Goal: Transaction & Acquisition: Book appointment/travel/reservation

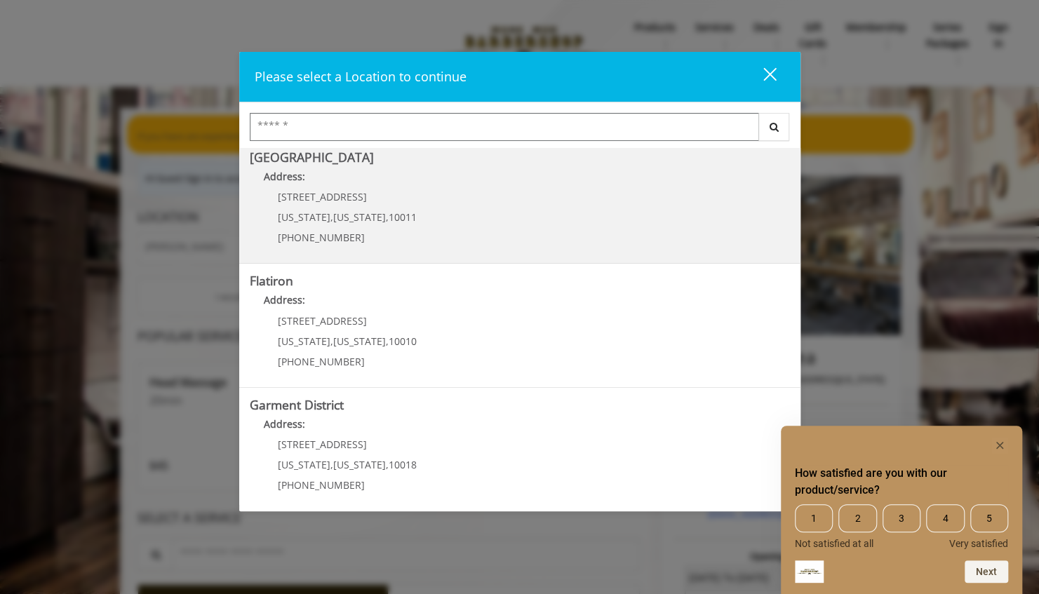
scroll to position [261, 0]
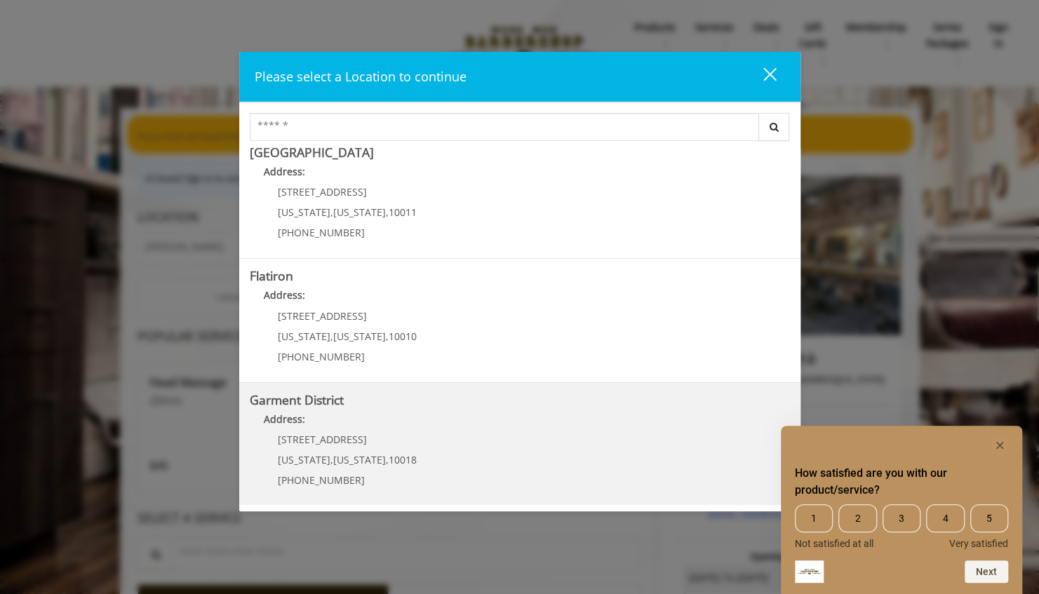
click at [452, 427] on District "Address:" at bounding box center [520, 423] width 540 height 22
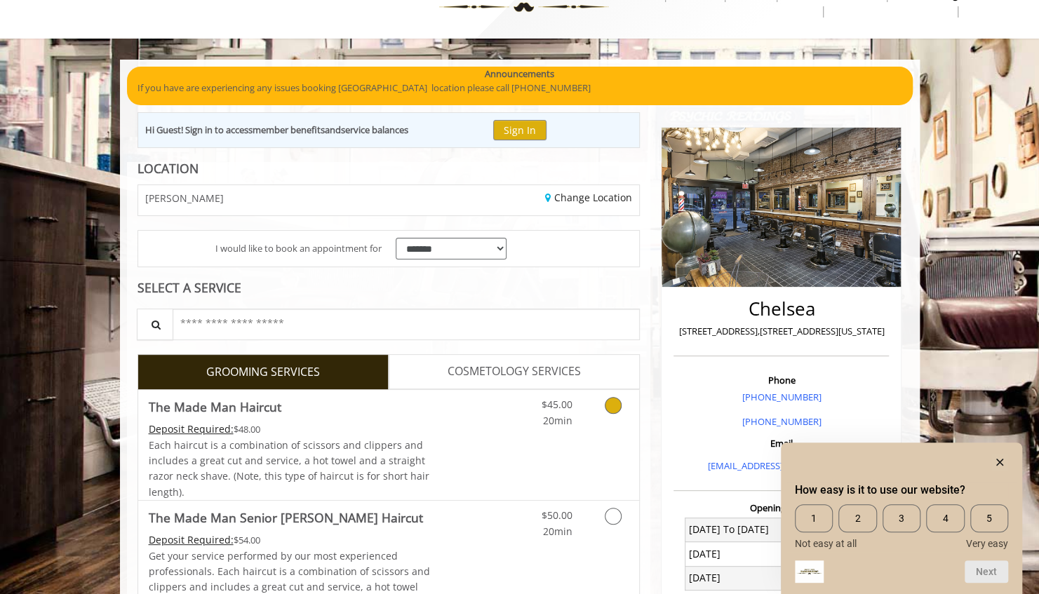
scroll to position [110, 0]
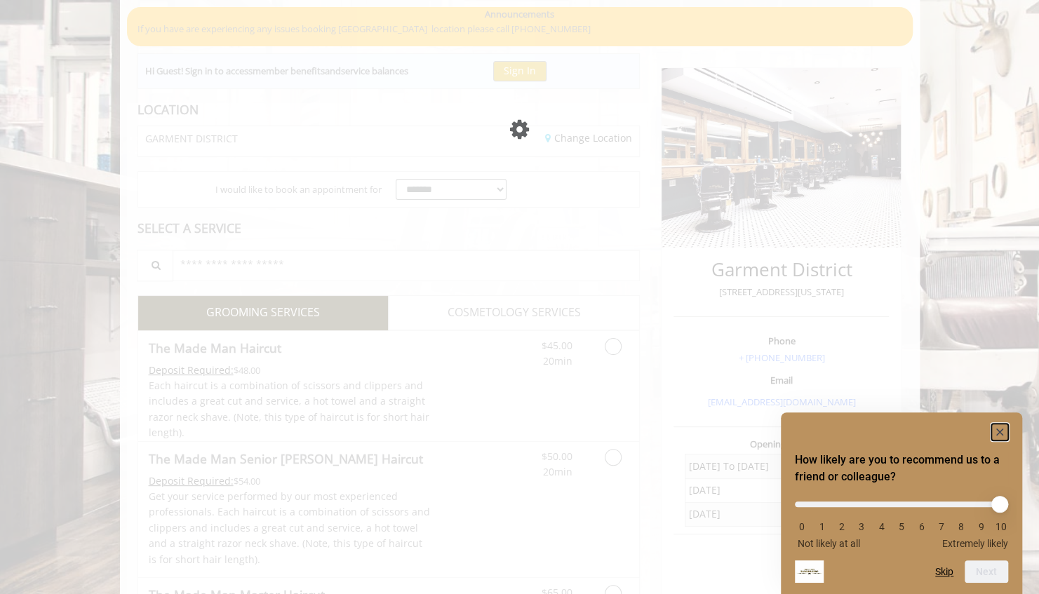
click at [1000, 434] on rect "Hide survey" at bounding box center [999, 432] width 17 height 17
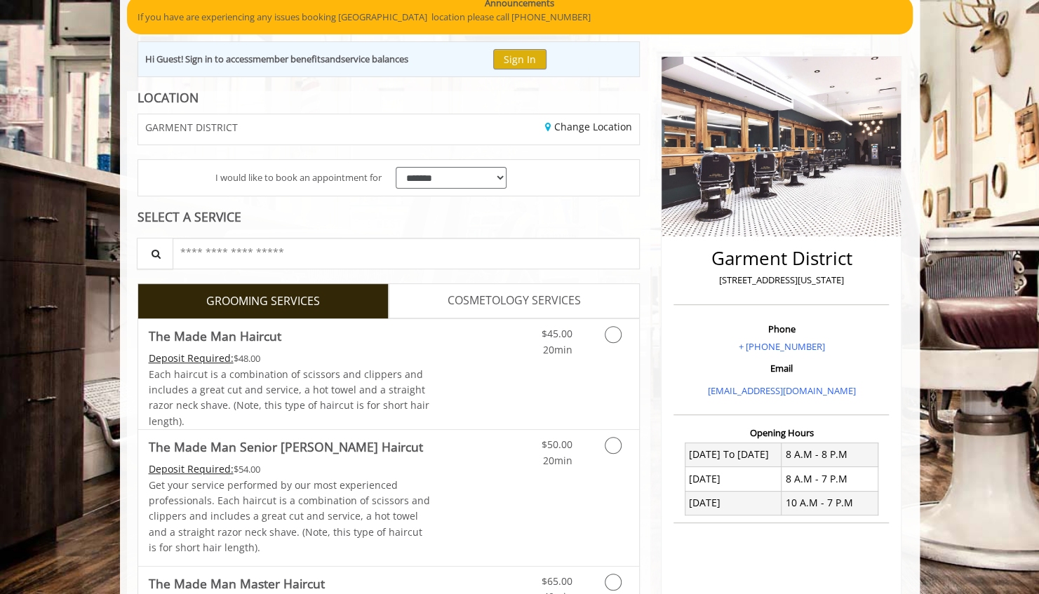
scroll to position [140, 0]
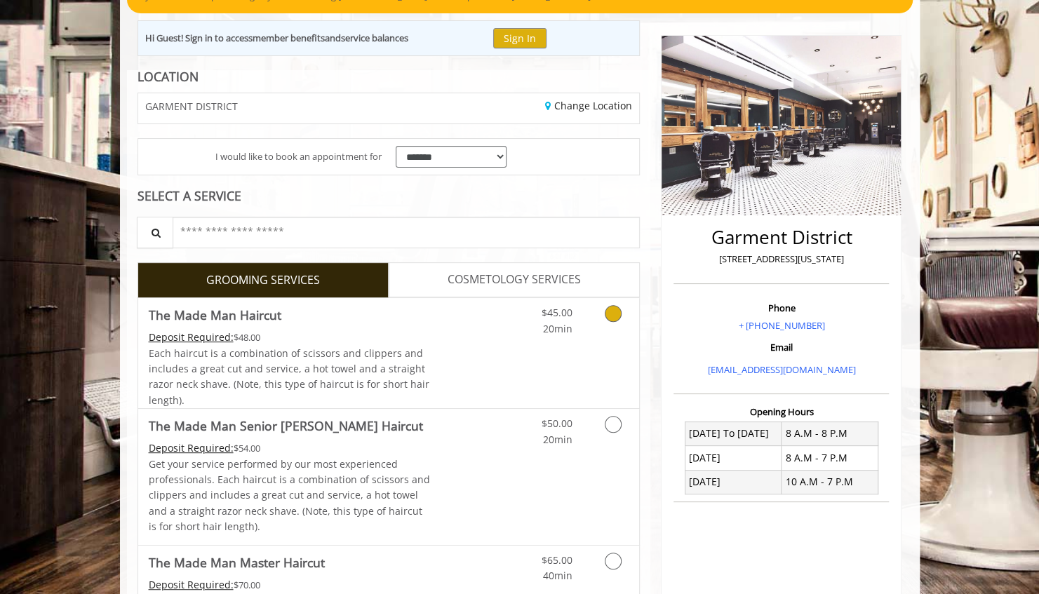
click at [424, 342] on div "Deposit Required: $48.00" at bounding box center [290, 337] width 282 height 15
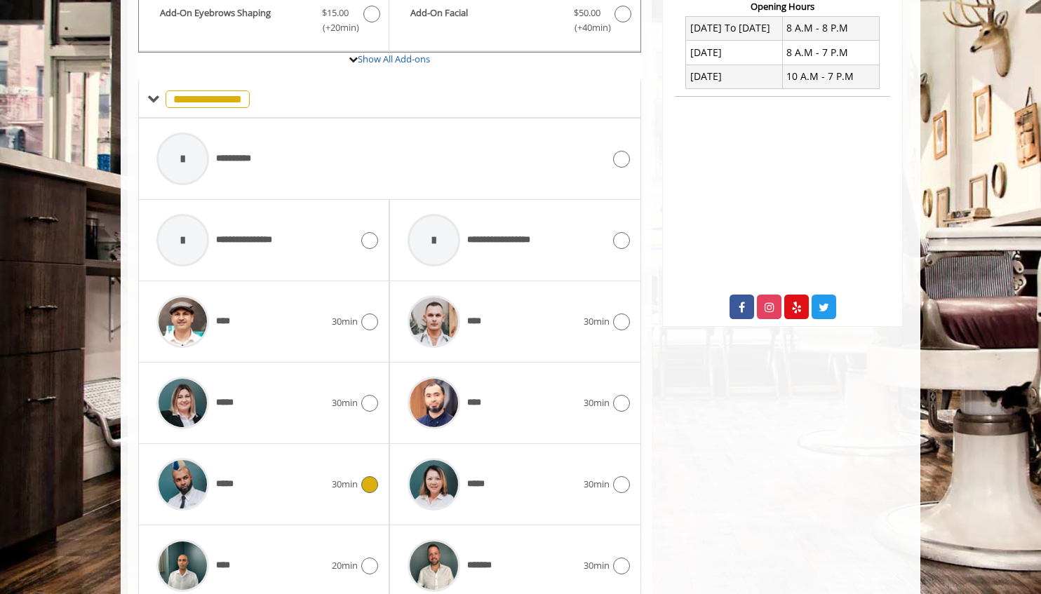
scroll to position [613, 0]
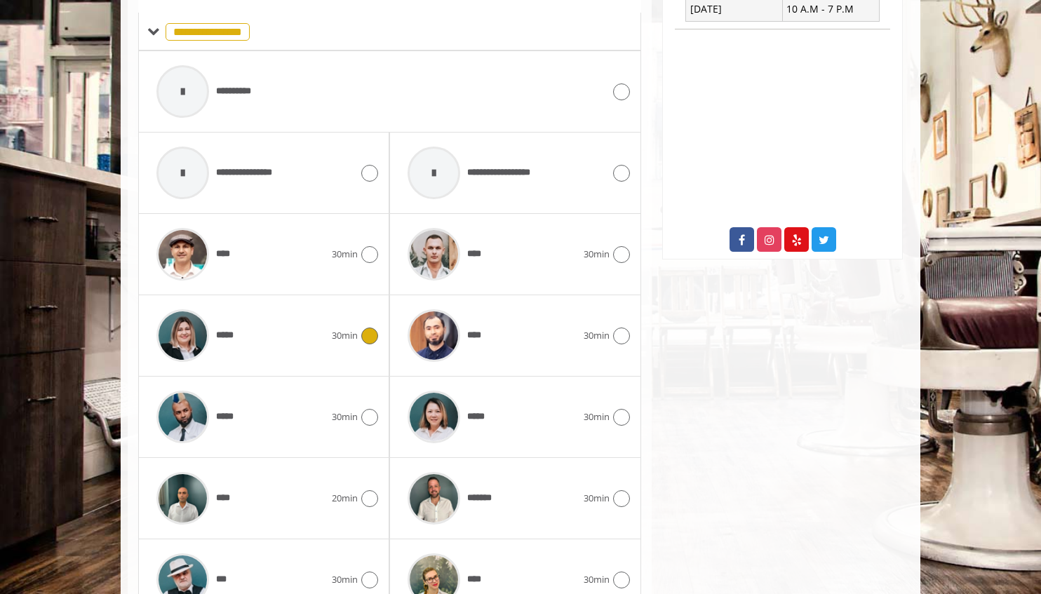
click at [328, 338] on div "*****" at bounding box center [240, 335] width 182 height 67
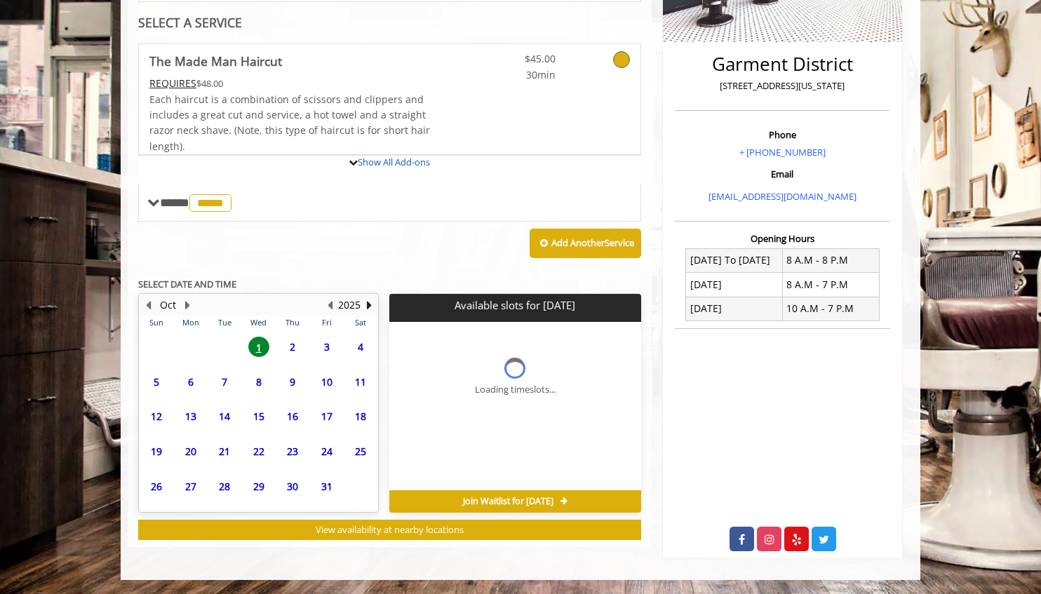
scroll to position [311, 0]
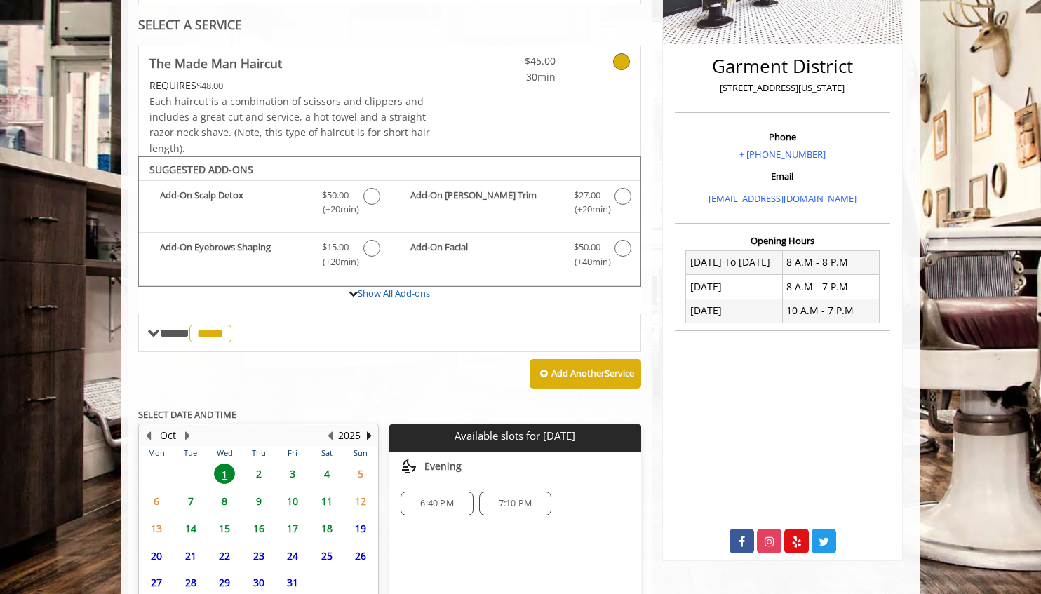
click at [223, 467] on span "1" at bounding box center [224, 474] width 21 height 20
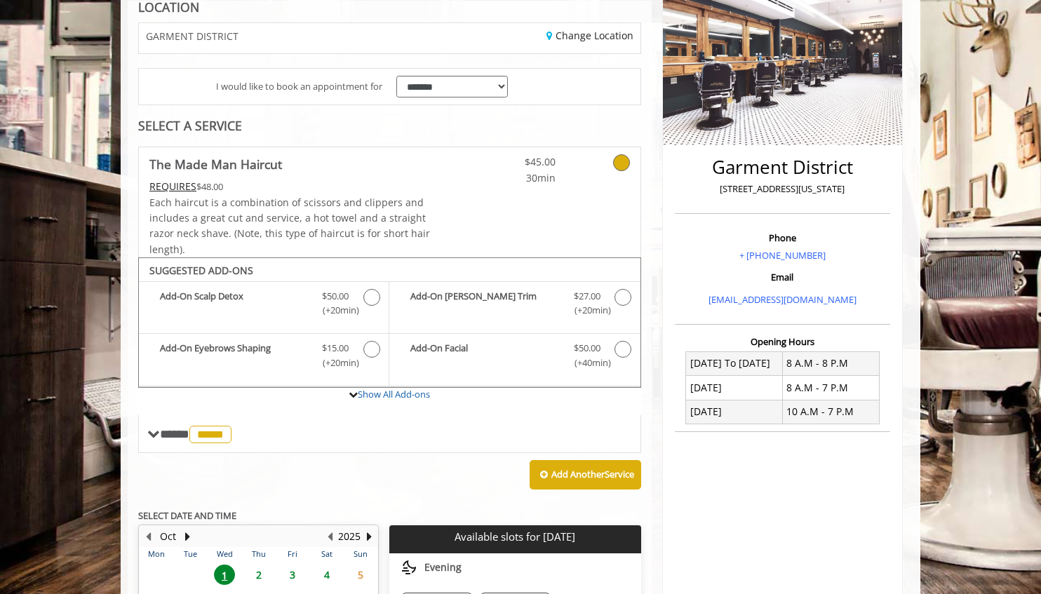
scroll to position [281, 0]
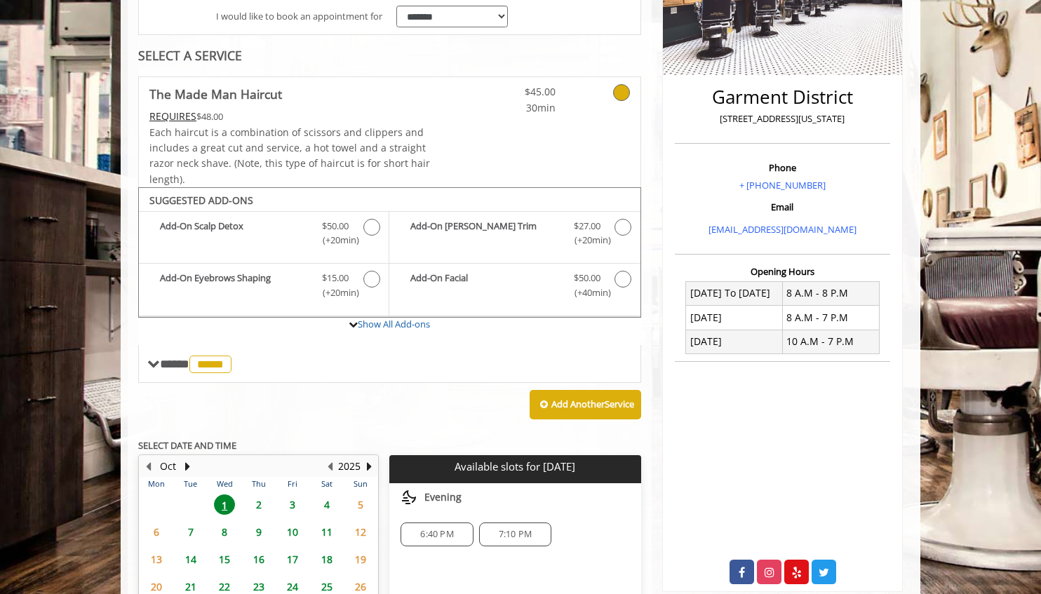
click at [262, 502] on span "2" at bounding box center [258, 505] width 21 height 20
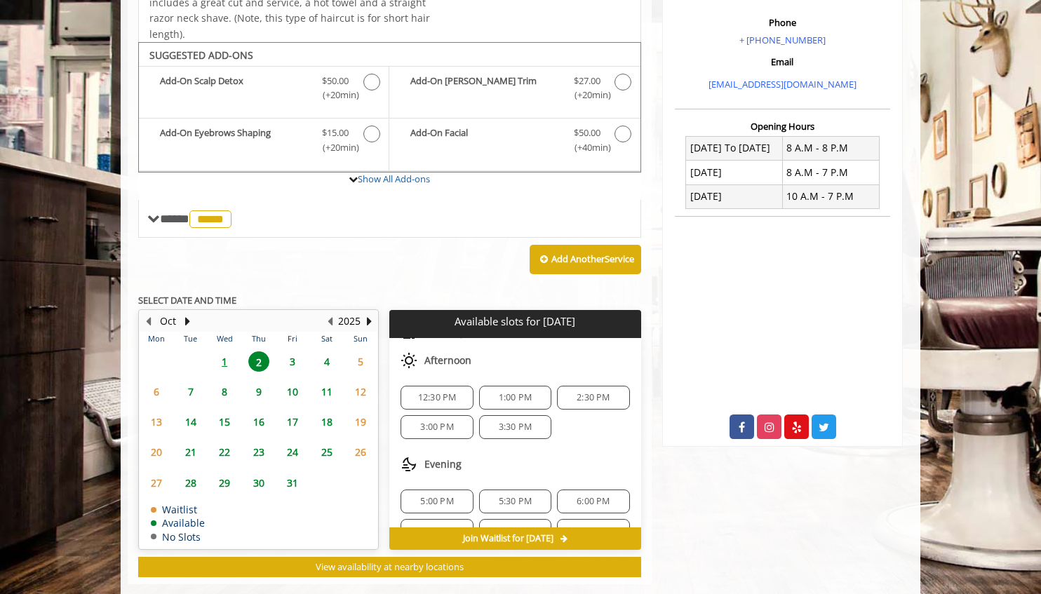
scroll to position [119, 0]
